Goal: Task Accomplishment & Management: Use online tool/utility

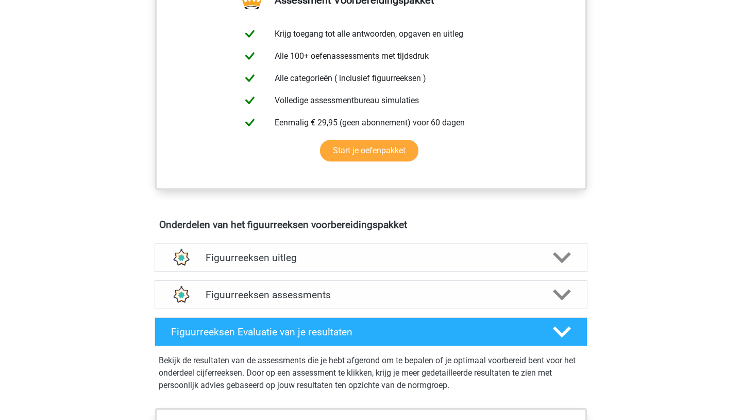
scroll to position [454, 0]
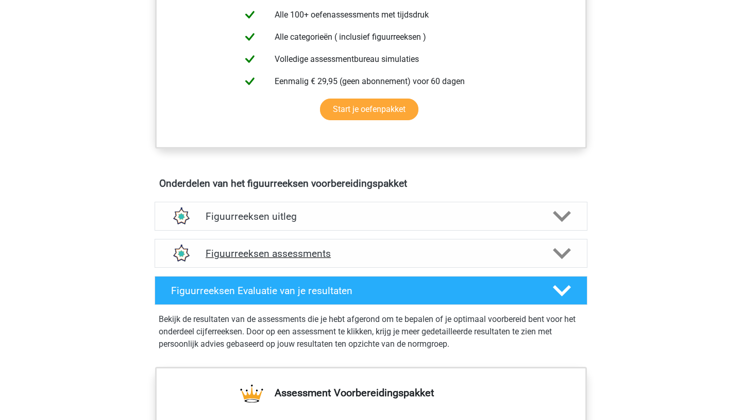
click at [359, 254] on h4 "Figuurreeksen assessments" at bounding box center [371, 253] width 331 height 12
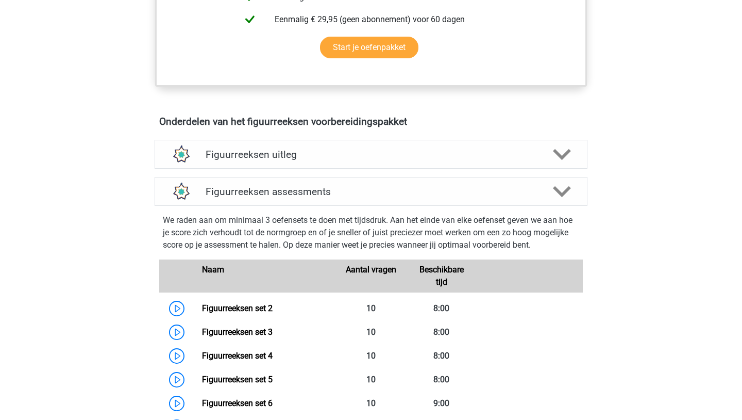
scroll to position [536, 0]
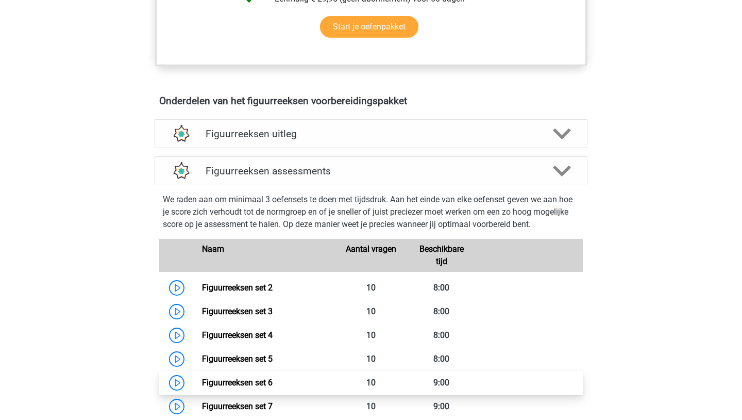
click at [202, 377] on link "Figuurreeksen set 6" at bounding box center [237, 382] width 71 height 10
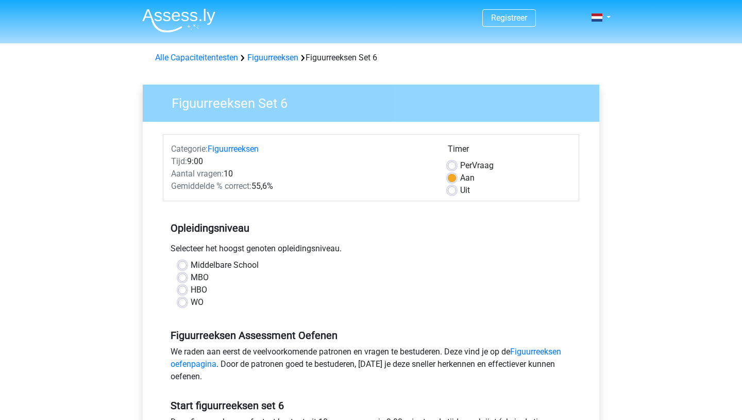
click at [453, 196] on div "Uit" at bounding box center [509, 190] width 123 height 12
click at [204, 277] on label "MBO" at bounding box center [200, 277] width 18 height 12
click at [187, 277] on input "MBO" at bounding box center [182, 276] width 8 height 10
radio input "true"
click at [457, 192] on div "Uit" at bounding box center [509, 190] width 123 height 12
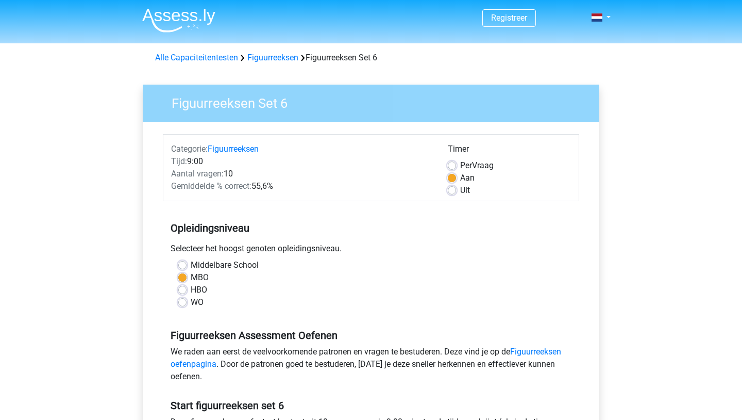
click at [457, 192] on div "Uit" at bounding box center [509, 190] width 123 height 12
click at [460, 189] on label "Uit" at bounding box center [465, 190] width 10 height 12
click at [455, 189] on input "Uit" at bounding box center [452, 189] width 8 height 10
radio input "true"
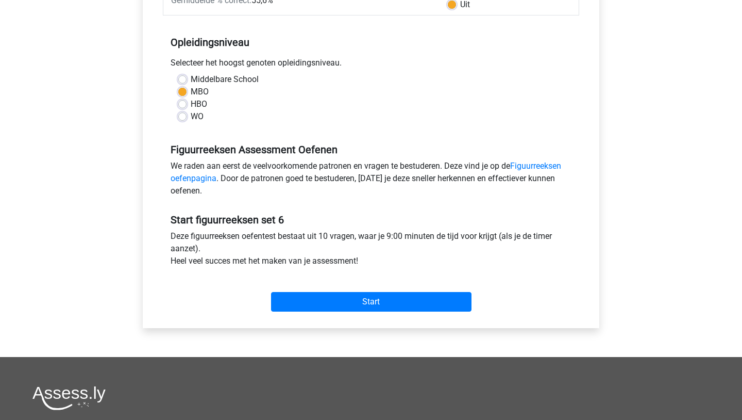
scroll to position [206, 0]
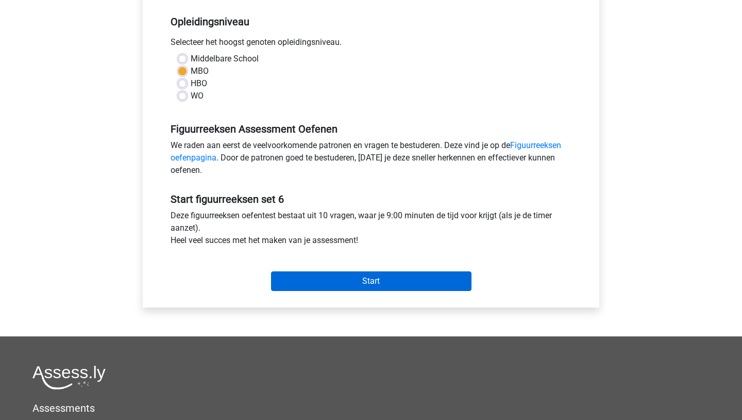
click at [408, 276] on input "Start" at bounding box center [371, 281] width 201 height 20
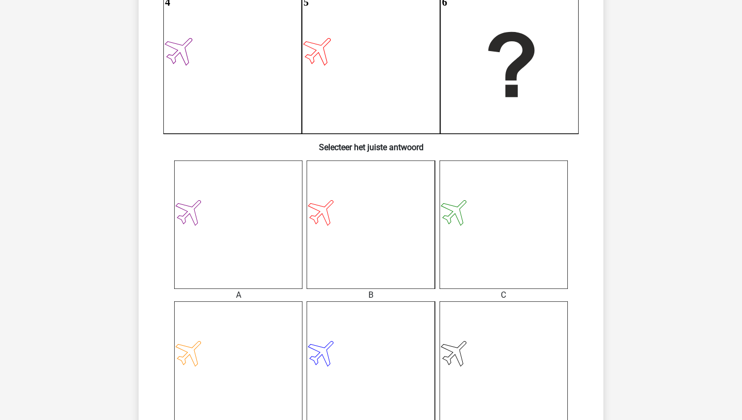
scroll to position [268, 0]
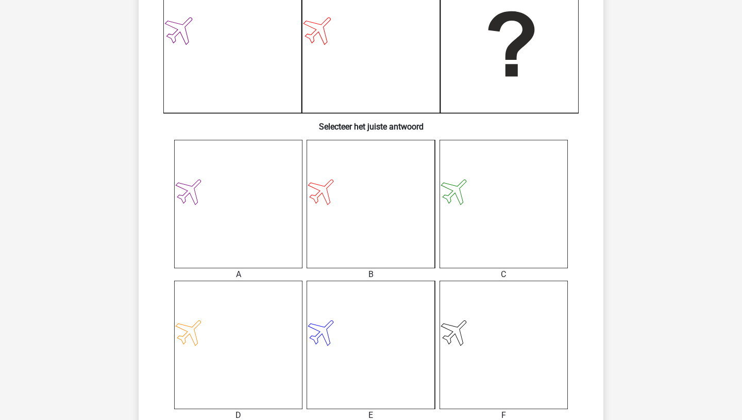
click at [350, 233] on icon at bounding box center [371, 204] width 128 height 128
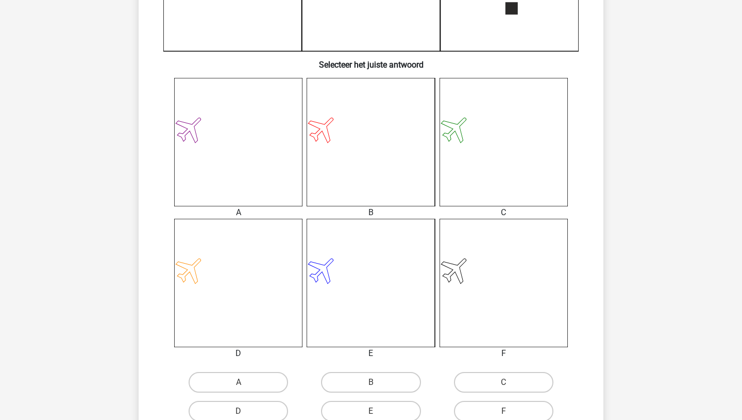
scroll to position [351, 0]
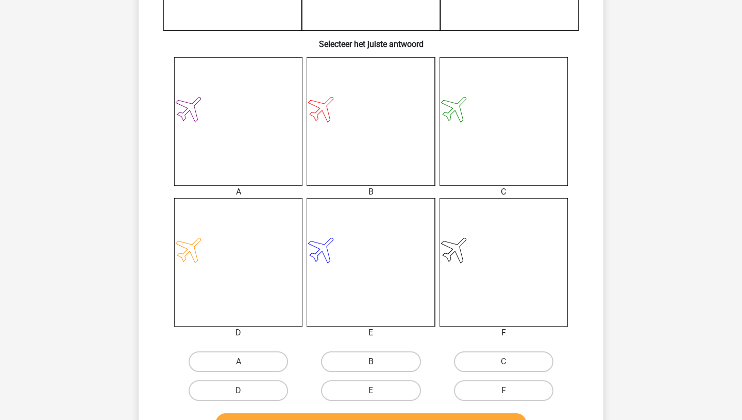
click at [348, 354] on label "B" at bounding box center [371, 361] width 100 height 21
click at [371, 361] on input "B" at bounding box center [374, 364] width 7 height 7
radio input "true"
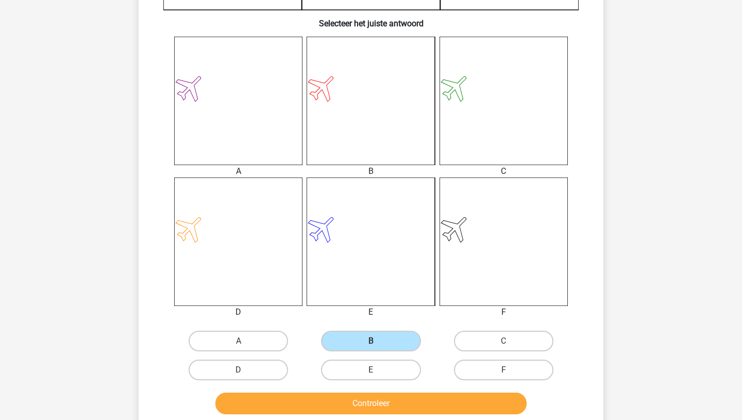
scroll to position [392, 0]
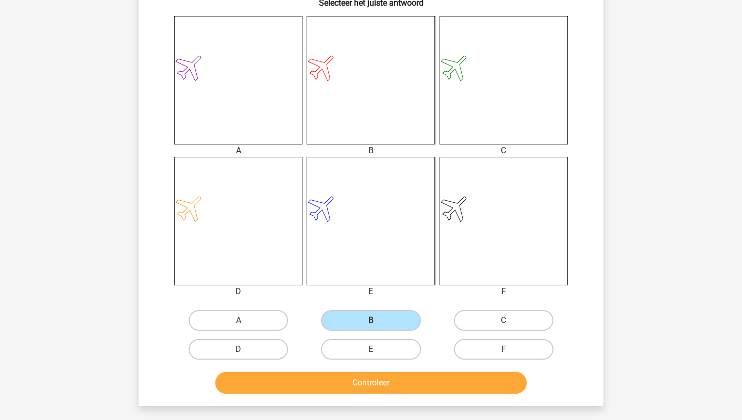
click at [342, 389] on button "Controleer" at bounding box center [372, 383] width 312 height 22
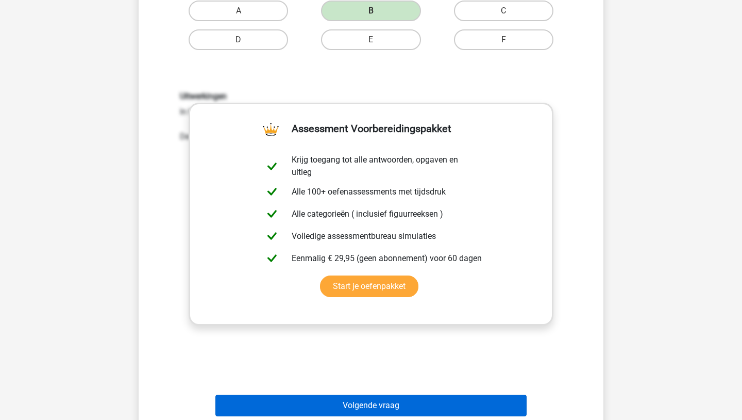
click at [360, 401] on button "Volgende vraag" at bounding box center [372, 405] width 312 height 22
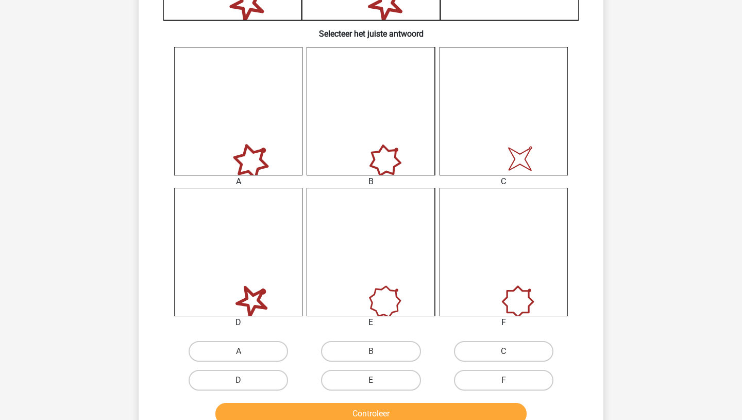
scroll to position [382, 0]
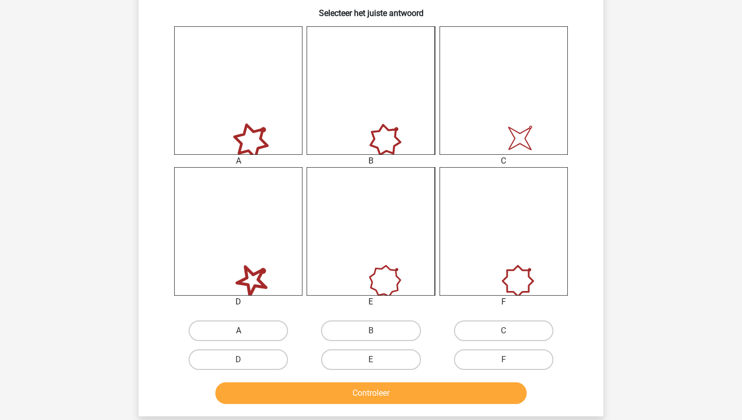
click at [271, 339] on label "A" at bounding box center [239, 330] width 100 height 21
click at [245, 337] on input "A" at bounding box center [242, 333] width 7 height 7
radio input "true"
click at [292, 388] on button "Controleer" at bounding box center [372, 393] width 312 height 22
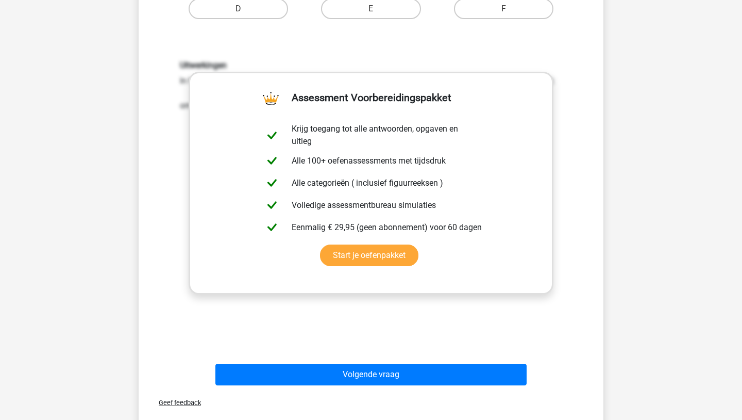
scroll to position [773, 0]
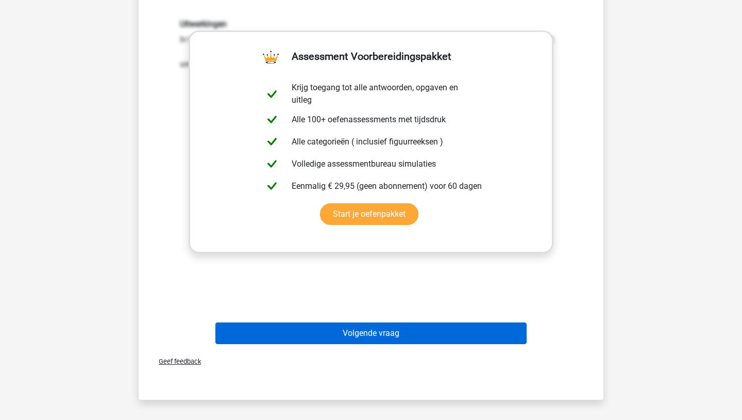
click at [313, 327] on button "Volgende vraag" at bounding box center [372, 333] width 312 height 22
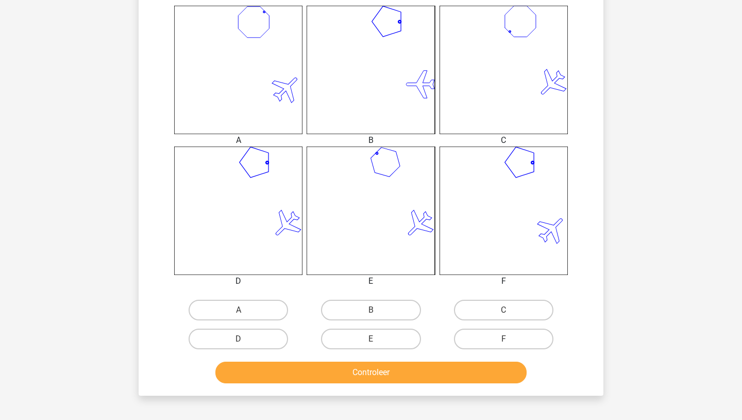
scroll to position [423, 0]
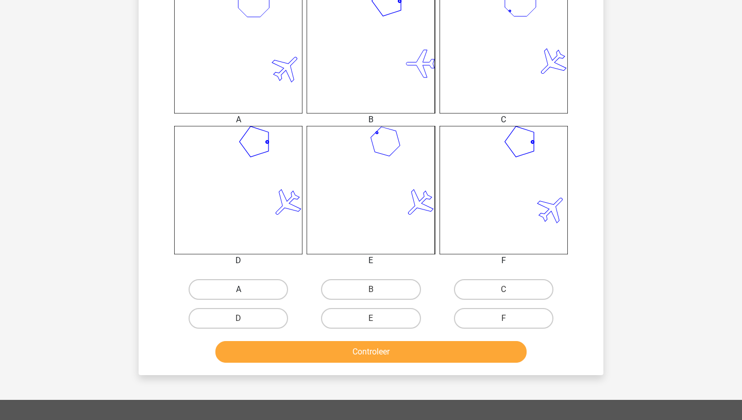
click at [242, 284] on label "A" at bounding box center [239, 289] width 100 height 21
click at [242, 289] on input "A" at bounding box center [242, 292] width 7 height 7
radio input "true"
click at [293, 357] on button "Controleer" at bounding box center [372, 352] width 312 height 22
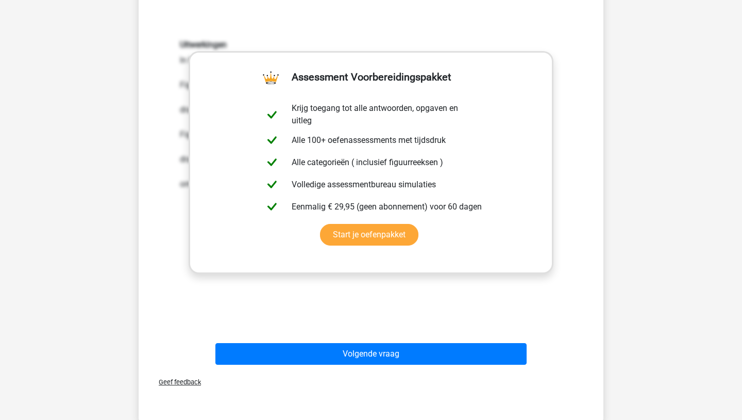
scroll to position [773, 0]
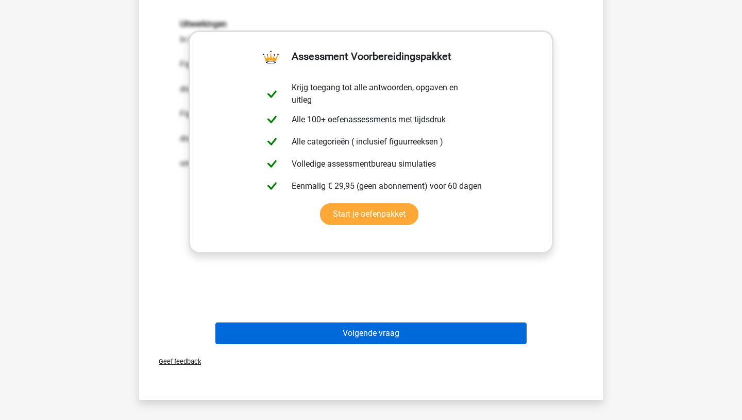
click at [363, 333] on button "Volgende vraag" at bounding box center [372, 333] width 312 height 22
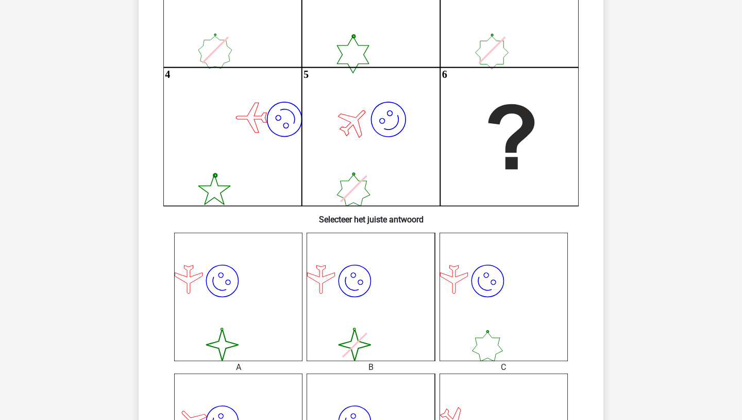
scroll to position [155, 0]
